Goal: Transaction & Acquisition: Purchase product/service

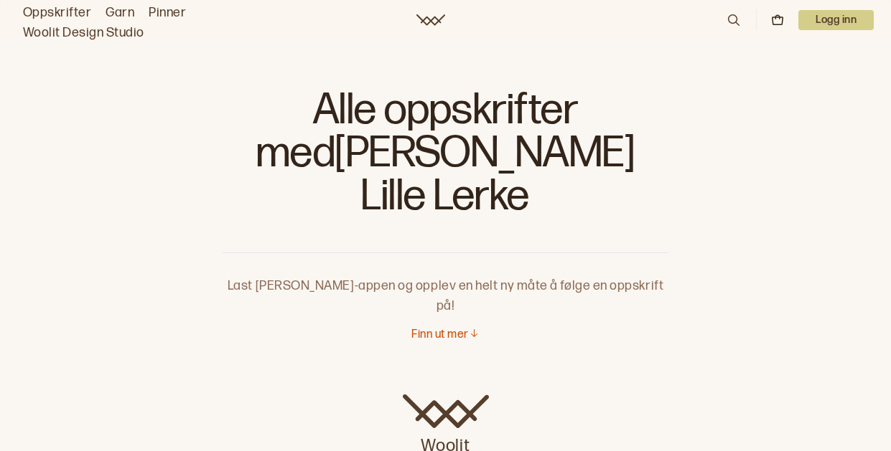
click at [682, 372] on div "Woolit" at bounding box center [445, 421] width 891 height 98
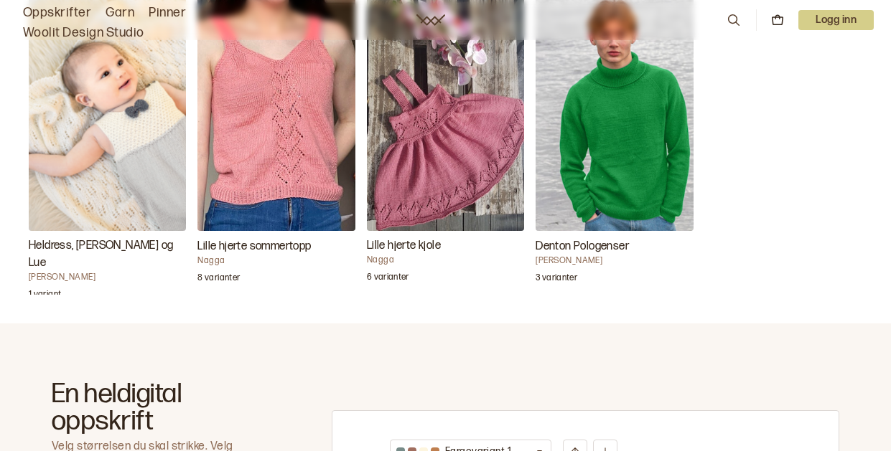
scroll to position [359, 0]
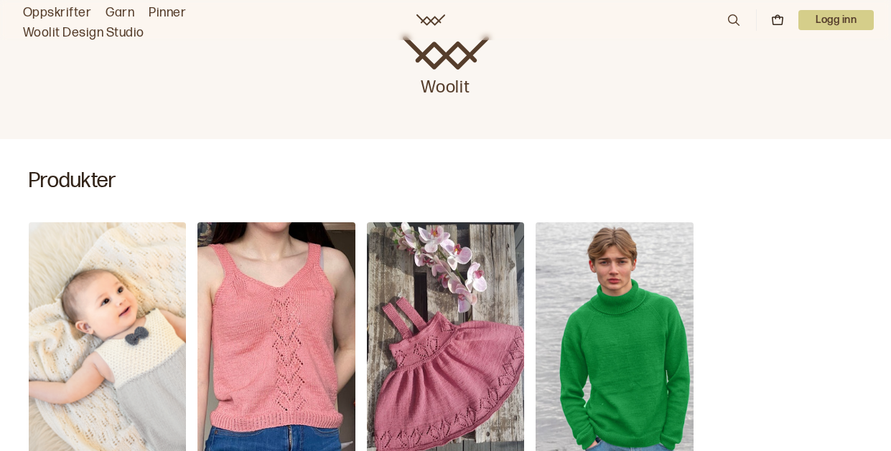
drag, startPoint x: 283, startPoint y: 244, endPoint x: 129, endPoint y: 231, distance: 154.8
click at [283, 244] on img "Lille hjerte sommertopp" at bounding box center [275, 340] width 157 height 236
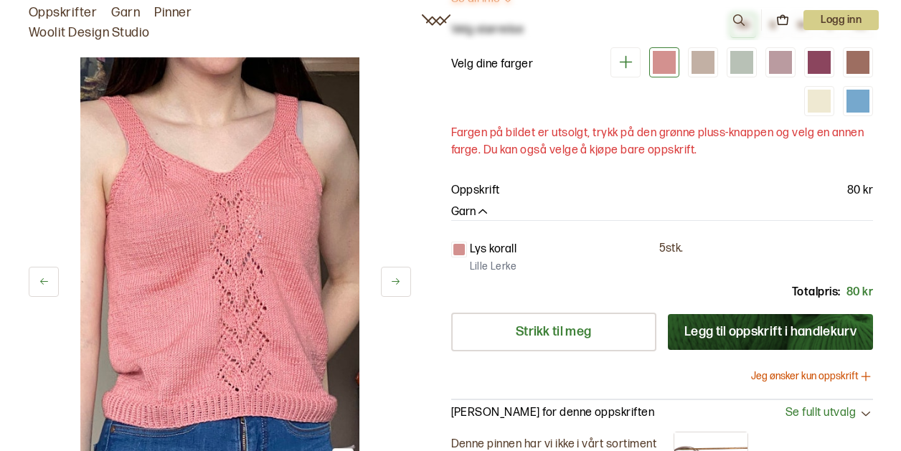
scroll to position [359, 0]
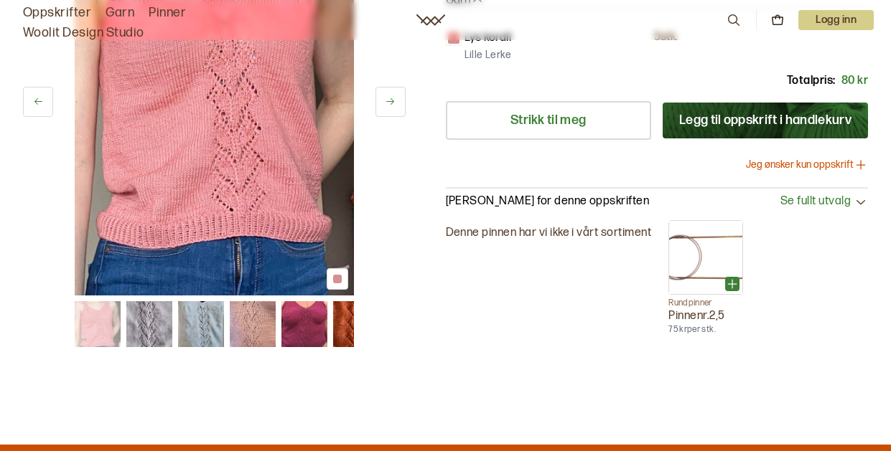
click at [856, 202] on icon at bounding box center [860, 201] width 14 height 14
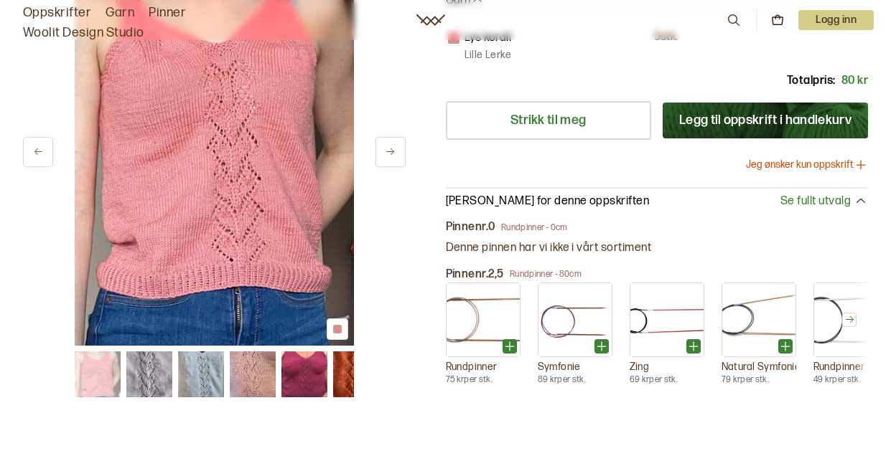
click at [796, 164] on button "Jeg ønsker kun oppskrift" at bounding box center [807, 165] width 122 height 14
